Goal: Transaction & Acquisition: Purchase product/service

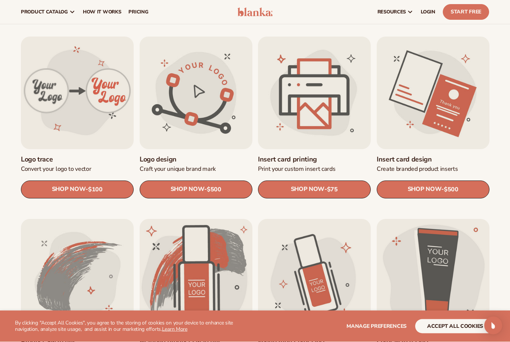
scroll to position [221, 0]
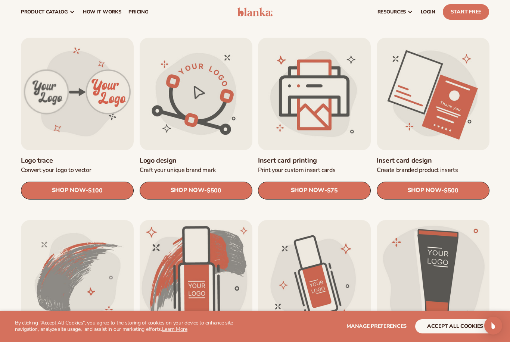
click at [463, 159] on link "Insert card design" at bounding box center [433, 160] width 113 height 9
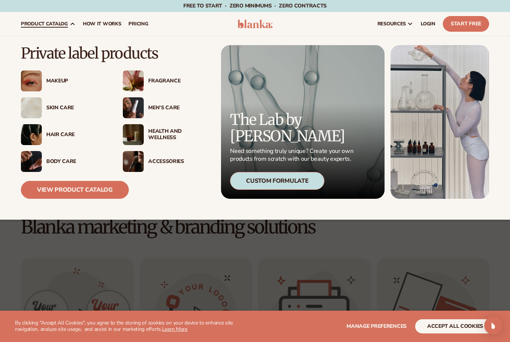
click at [176, 159] on div "Accessories" at bounding box center [179, 162] width 62 height 6
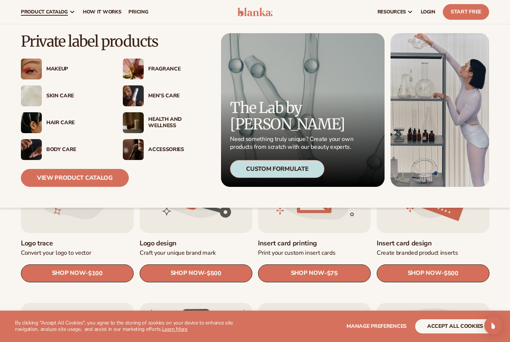
scroll to position [138, 0]
click at [429, 11] on span "LOGIN" at bounding box center [428, 12] width 15 height 6
